Goal: Check status: Check status

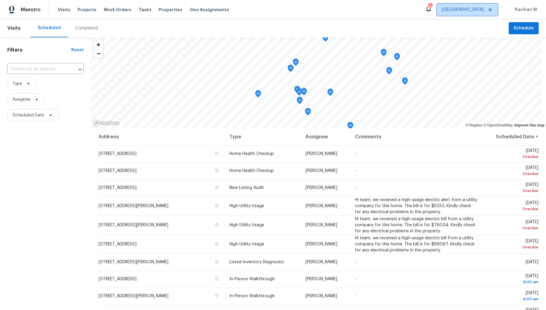
click at [476, 8] on span "[GEOGRAPHIC_DATA]" at bounding box center [463, 10] width 42 height 6
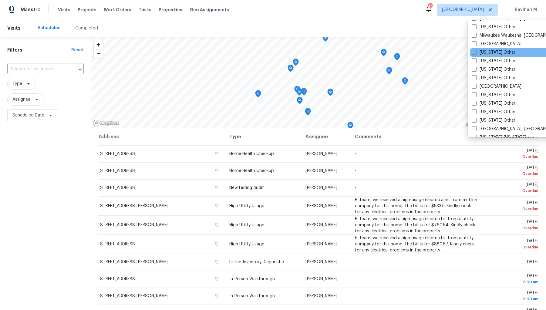
scroll to position [521, 0]
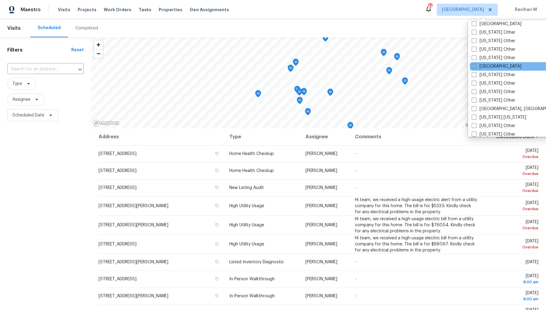
click at [473, 65] on span at bounding box center [474, 66] width 5 height 5
click at [473, 65] on input "[GEOGRAPHIC_DATA]" at bounding box center [474, 65] width 4 height 4
checkbox input "true"
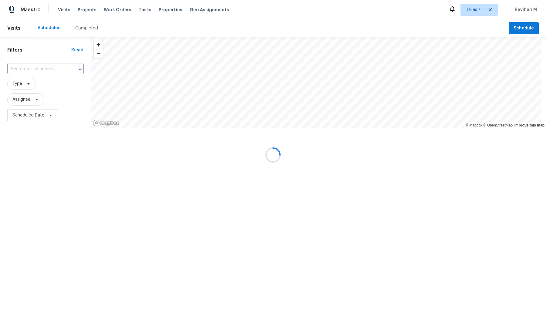
click at [79, 27] on div at bounding box center [273, 155] width 546 height 310
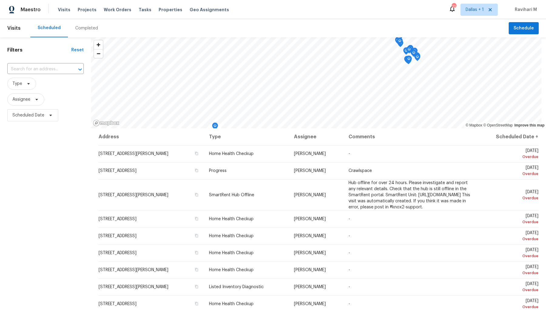
click at [79, 27] on div "Completed" at bounding box center [86, 28] width 23 height 6
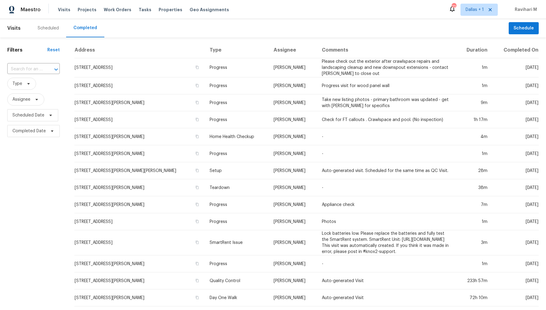
click at [25, 63] on div "​" at bounding box center [33, 69] width 52 height 13
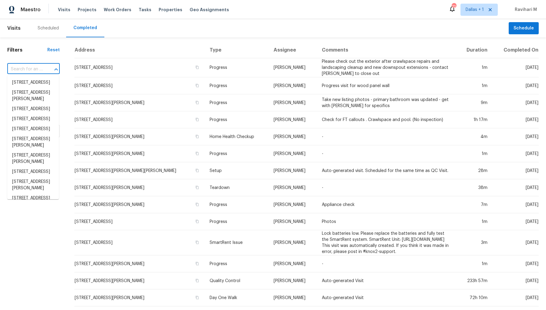
click at [25, 69] on input "text" at bounding box center [24, 69] width 35 height 9
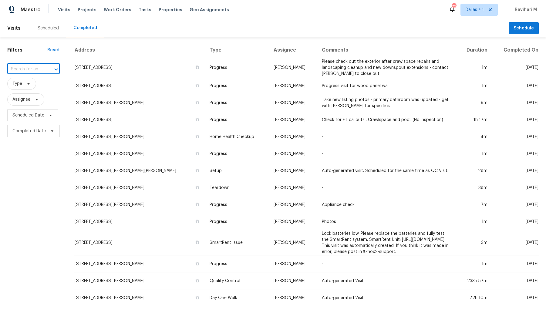
paste input "[STREET_ADDRESS][PERSON_NAME]"
type input "[STREET_ADDRESS][PERSON_NAME]"
click at [25, 83] on li "[STREET_ADDRESS][PERSON_NAME]" at bounding box center [33, 86] width 52 height 16
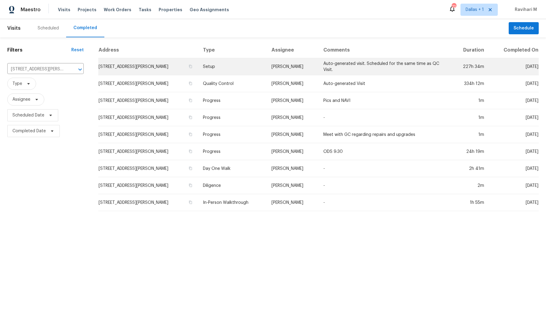
click at [243, 72] on td "Setup" at bounding box center [232, 66] width 69 height 17
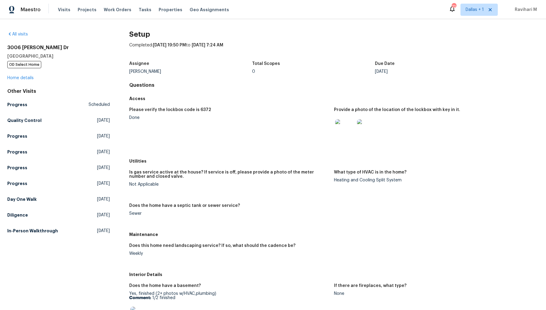
click at [284, 107] on div "Please verify the lockbox code is 6372 Done Provide a photo of the location of …" at bounding box center [333, 130] width 409 height 52
click at [82, 9] on span "Projects" at bounding box center [87, 10] width 19 height 6
click at [22, 71] on div "[STREET_ADDRESS][PERSON_NAME] OD Select Home Home details" at bounding box center [58, 63] width 103 height 36
click at [22, 74] on div "[STREET_ADDRESS][PERSON_NAME] OD Select Home Home details" at bounding box center [58, 63] width 103 height 36
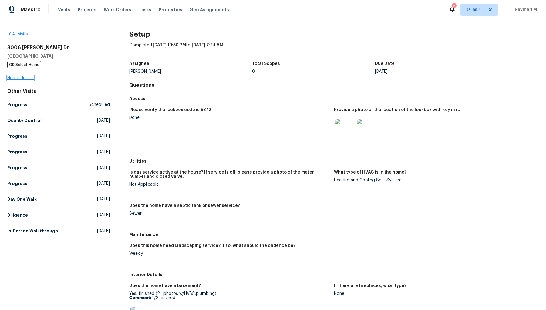
click at [22, 77] on link "Home details" at bounding box center [20, 78] width 26 height 4
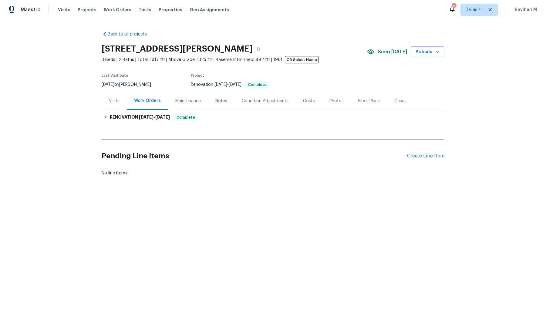
click at [329, 98] on div "Photos" at bounding box center [336, 101] width 14 height 6
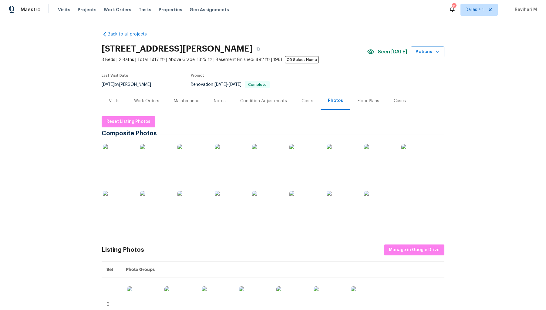
click at [147, 103] on div "Work Orders" at bounding box center [146, 101] width 25 height 6
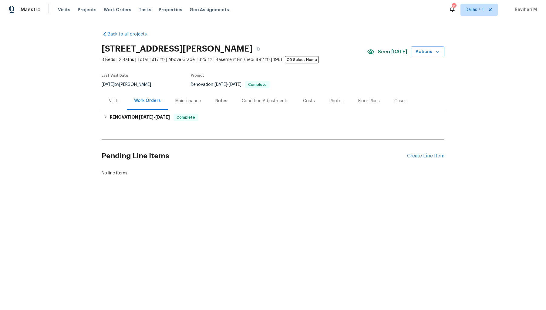
click at [62, 85] on div "Back to all projects [STREET_ADDRESS][PERSON_NAME] 3 Beds | 2 Baths | Total: 18…" at bounding box center [273, 118] width 546 height 198
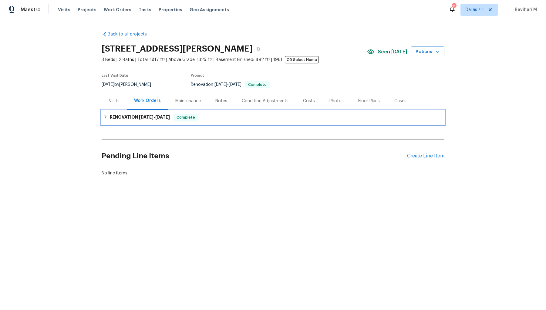
click at [105, 118] on icon at bounding box center [105, 117] width 4 height 4
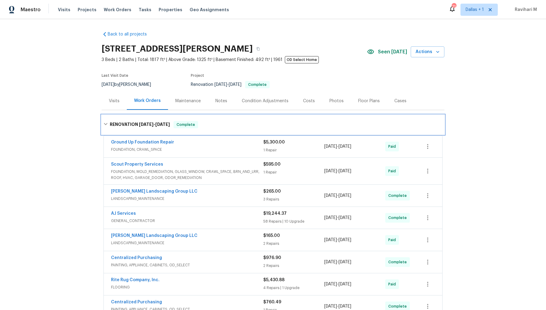
click at [105, 118] on div "RENOVATION [DATE] - [DATE] Complete" at bounding box center [273, 124] width 343 height 19
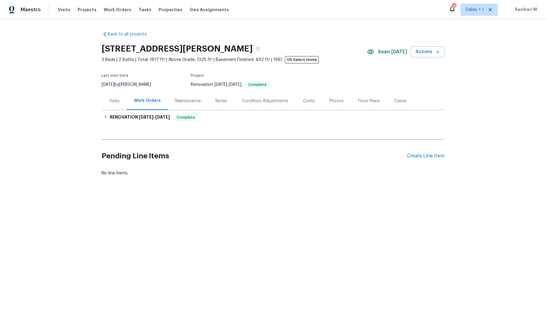
click at [61, 108] on div "Back to all projects [STREET_ADDRESS][PERSON_NAME] 3 Beds | 2 Baths | Total: 18…" at bounding box center [273, 118] width 546 height 198
